Goal: Task Accomplishment & Management: Manage account settings

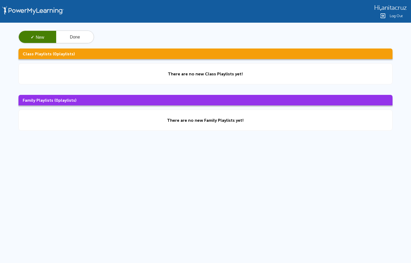
click at [393, 16] on span "Log Out" at bounding box center [396, 16] width 13 height 4
click at [76, 37] on button "Done" at bounding box center [74, 37] width 37 height 13
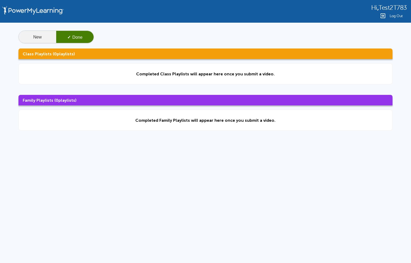
click at [43, 38] on button "New" at bounding box center [37, 37] width 37 height 13
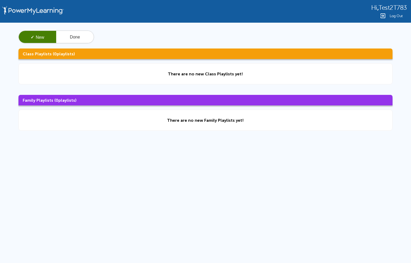
click at [402, 16] on span "Log Out" at bounding box center [396, 16] width 13 height 4
